Goal: Find contact information: Find contact information

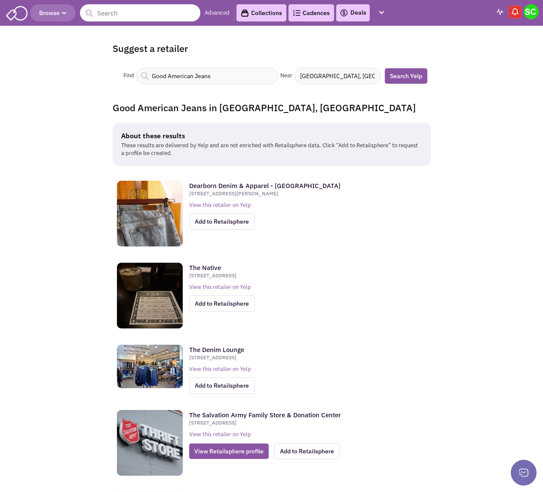
click at [132, 16] on input "text" at bounding box center [140, 12] width 120 height 17
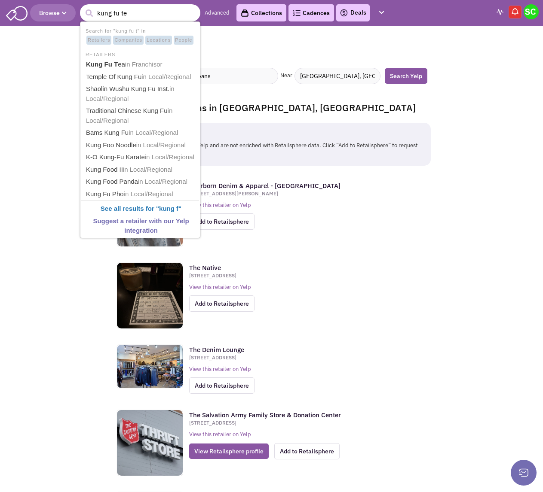
type input "kung fu tea"
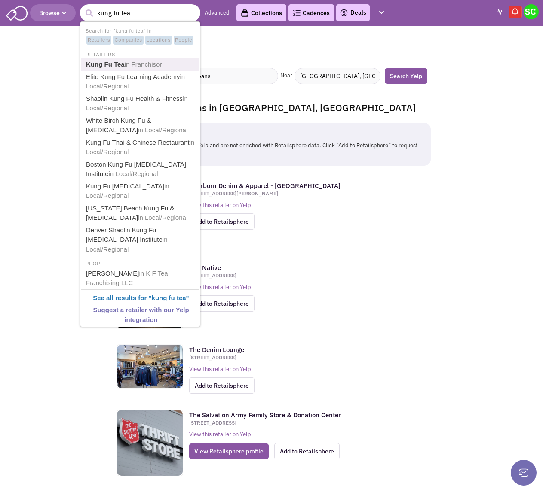
click at [131, 64] on span "in Franchisor" at bounding box center [143, 64] width 37 height 7
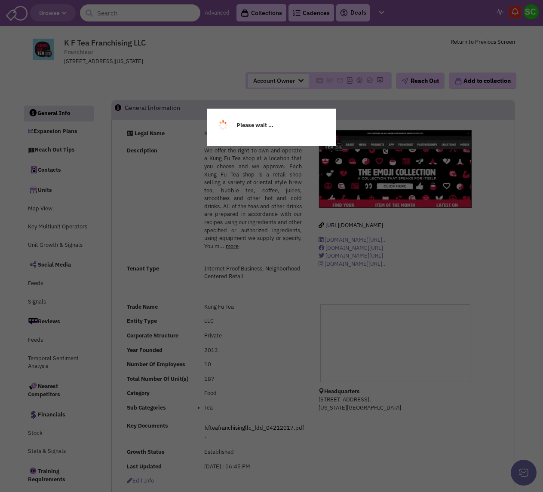
select select
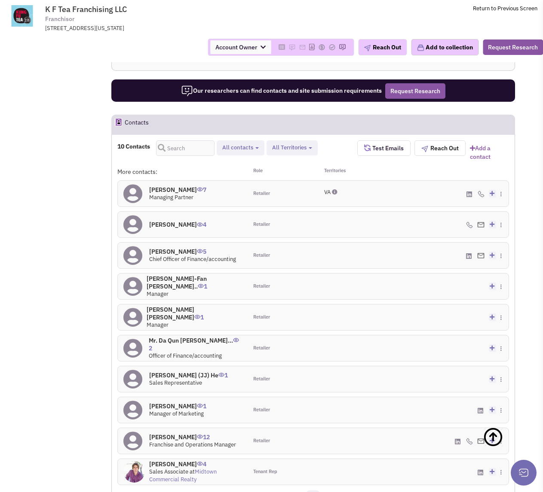
scroll to position [559, 0]
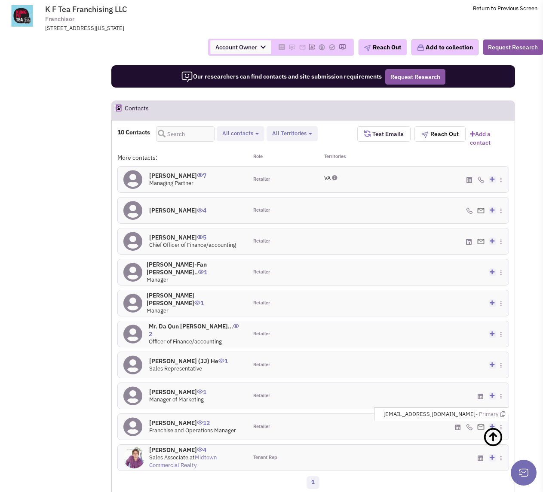
click at [480, 425] on img at bounding box center [480, 428] width 7 height 6
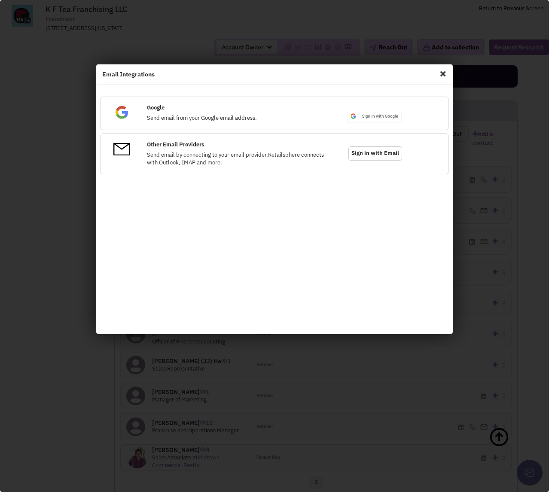
click at [444, 73] on span "Close" at bounding box center [442, 74] width 11 height 14
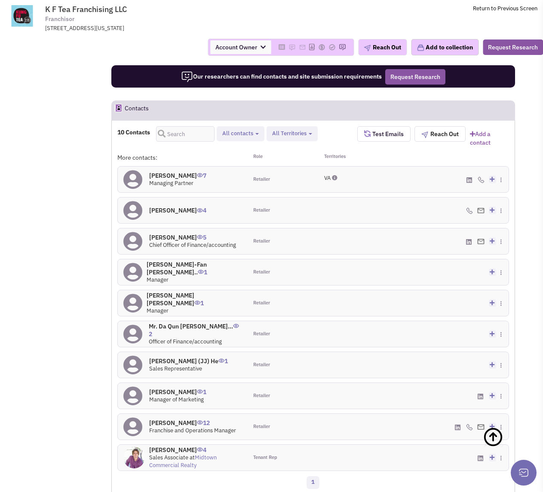
click at [386, 421] on div "(888) 841-1789 - Cell" at bounding box center [443, 427] width 130 height 26
click at [183, 419] on h4 "Julian Cabezas 12" at bounding box center [192, 423] width 87 height 8
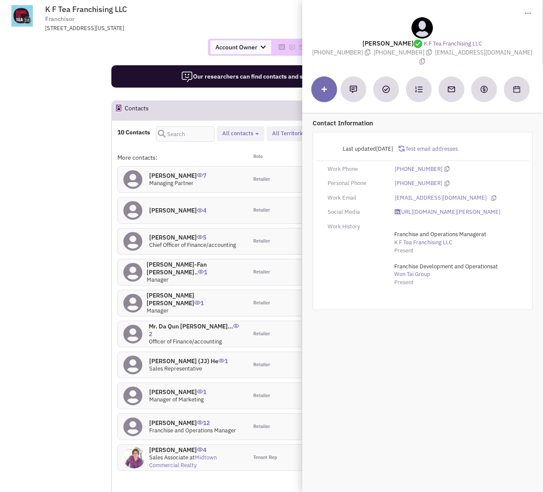
click at [477, 194] on div "juliancabezas@kfteausa.com" at bounding box center [456, 198] width 134 height 8
click at [491, 196] on icon at bounding box center [493, 199] width 5 height 6
click at [444, 208] on link "https://www.linkedin.com/in/julian-cabezas-08587366/" at bounding box center [447, 212] width 106 height 8
click at [491, 196] on icon at bounding box center [493, 199] width 5 height 6
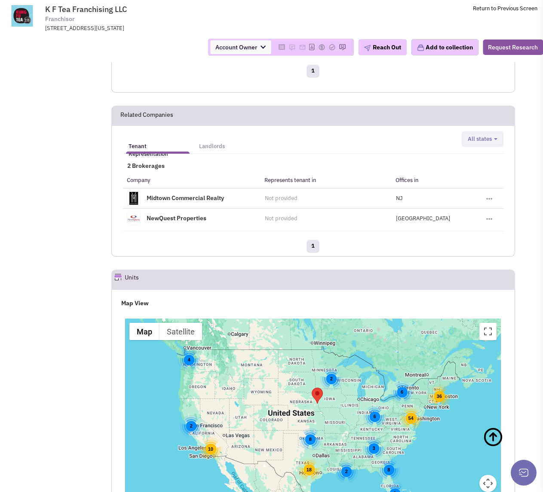
scroll to position [989, 0]
